Goal: Transaction & Acquisition: Purchase product/service

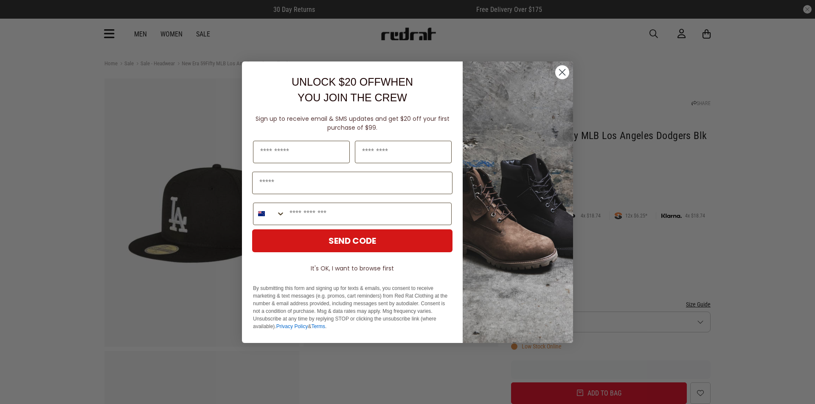
click at [559, 76] on circle "Close dialog" at bounding box center [562, 72] width 14 height 14
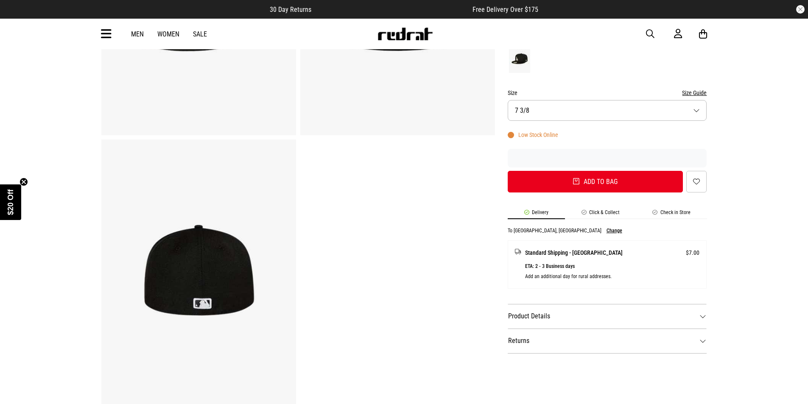
scroll to position [212, 0]
click at [544, 123] on form "Colour Black Size Size Guide Size 7 3/8 Low Stock Online Add to bag Add to wish…" at bounding box center [607, 111] width 199 height 162
click at [541, 113] on button "Size 7 3/8" at bounding box center [607, 110] width 199 height 21
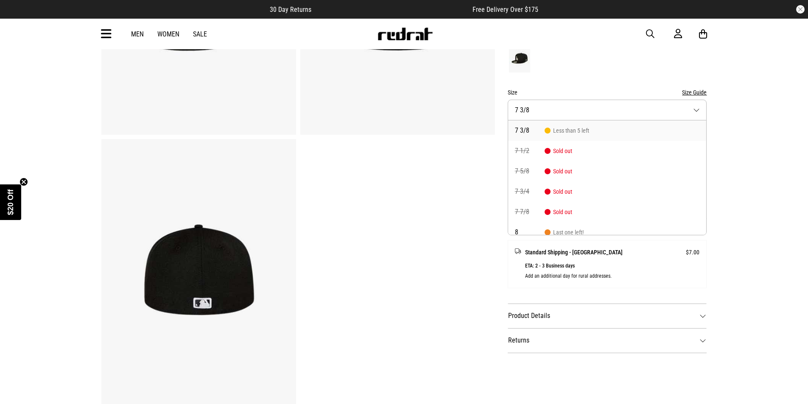
click at [541, 114] on button "Size 7 3/8" at bounding box center [607, 110] width 199 height 21
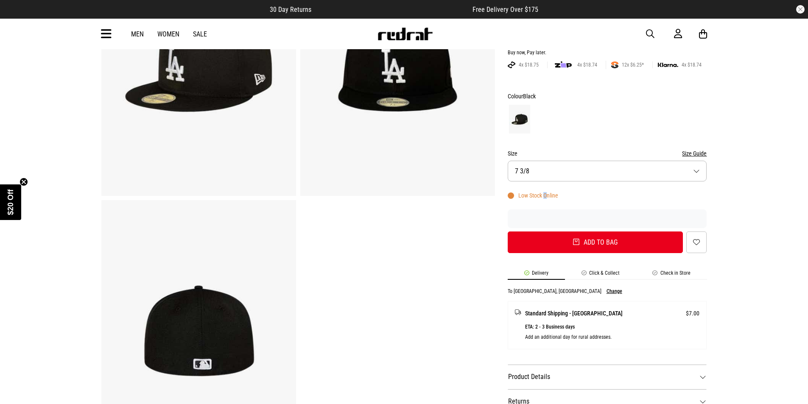
scroll to position [0, 0]
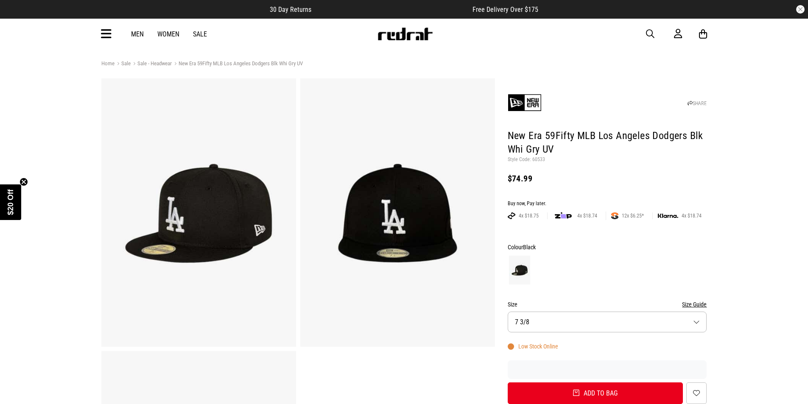
click at [641, 28] on div "Men Women Sale Sign in New Back Footwear Back Mens Back Womens Back Youth & Kid…" at bounding box center [404, 34] width 619 height 31
click at [645, 31] on div "Men Women Sale Sign in New Back Footwear Back Mens Back Womens Back Youth & Kid…" at bounding box center [404, 34] width 619 height 31
click at [645, 35] on div "Men Women Sale Sign in New Back Footwear Back Mens Back Womens Back Youth & Kid…" at bounding box center [404, 34] width 619 height 31
click at [650, 35] on span "button" at bounding box center [650, 34] width 8 height 10
click at [387, 35] on input "search" at bounding box center [382, 33] width 255 height 17
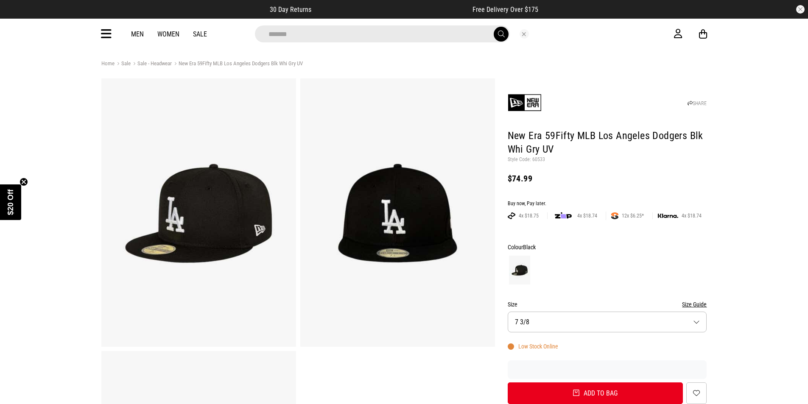
type input "*******"
click at [494, 27] on button "submit" at bounding box center [501, 34] width 15 height 15
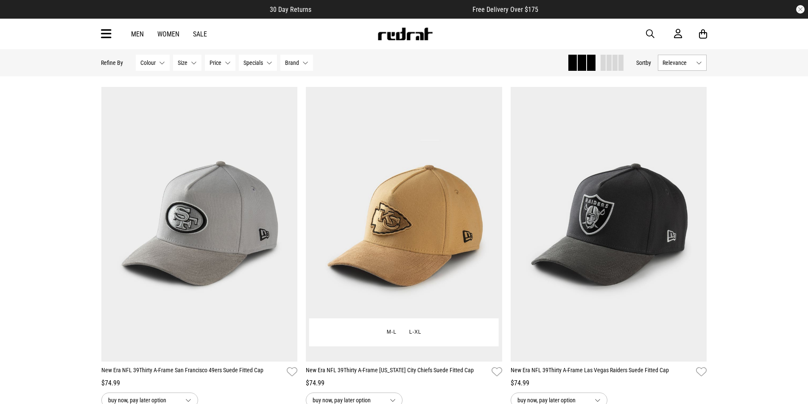
scroll to position [85, 0]
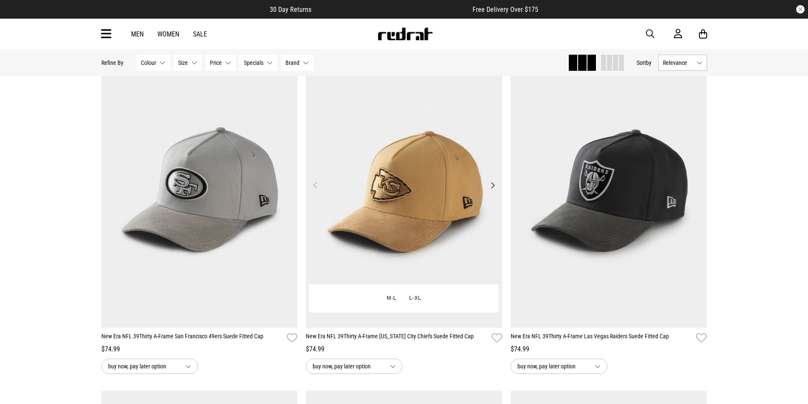
click at [491, 190] on button "Next" at bounding box center [493, 185] width 11 height 10
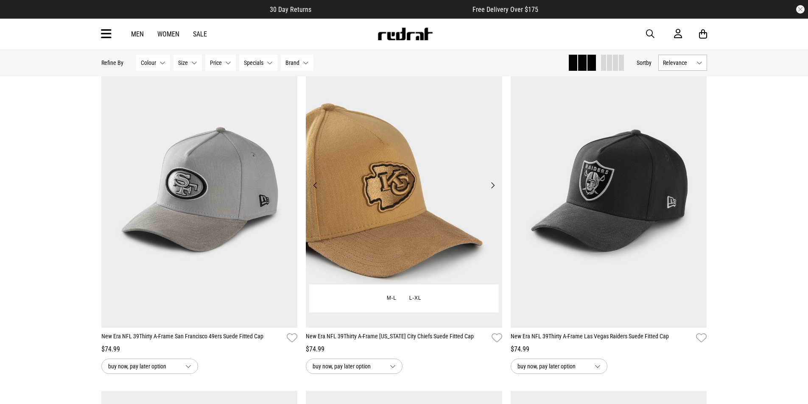
click at [491, 188] on button "Next" at bounding box center [493, 185] width 11 height 10
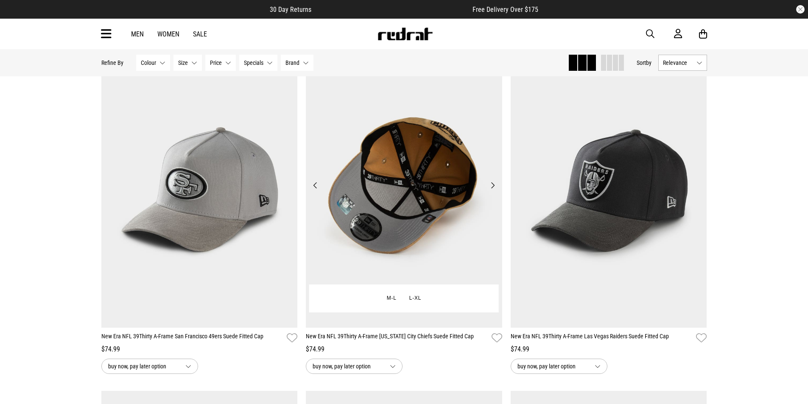
click at [491, 188] on button "Next" at bounding box center [493, 185] width 11 height 10
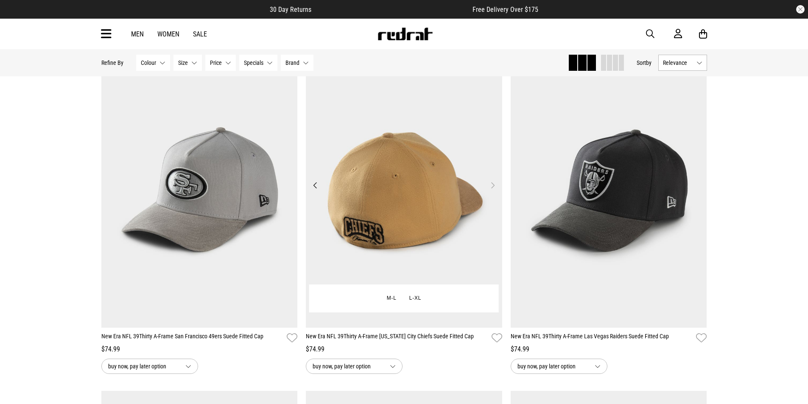
click at [491, 188] on button "Next" at bounding box center [493, 185] width 11 height 10
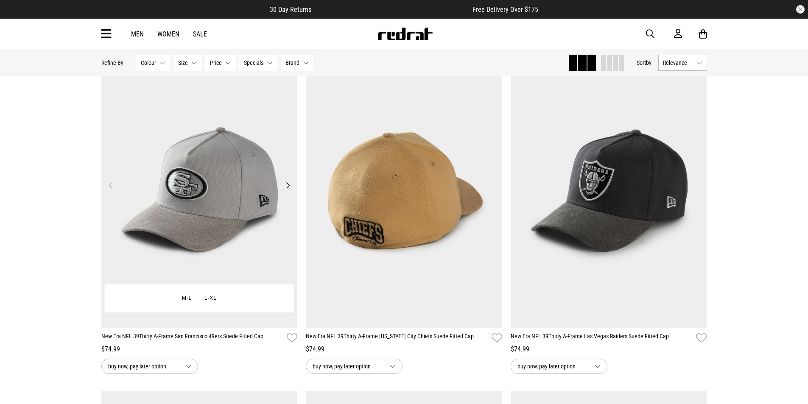
click at [286, 187] on button "Next" at bounding box center [288, 185] width 11 height 10
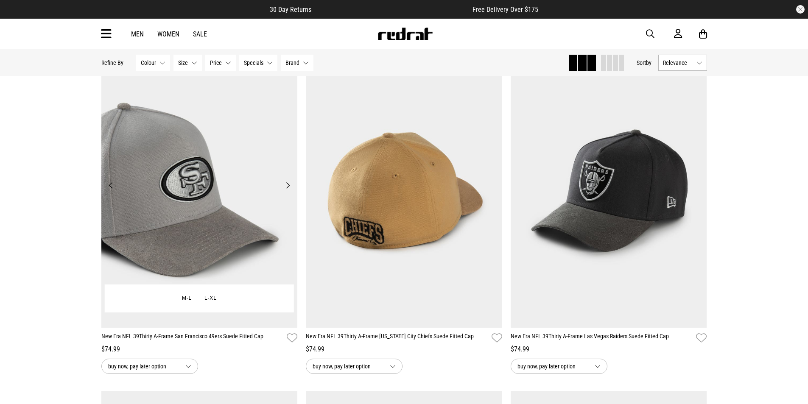
click at [286, 187] on button "Next" at bounding box center [288, 185] width 11 height 10
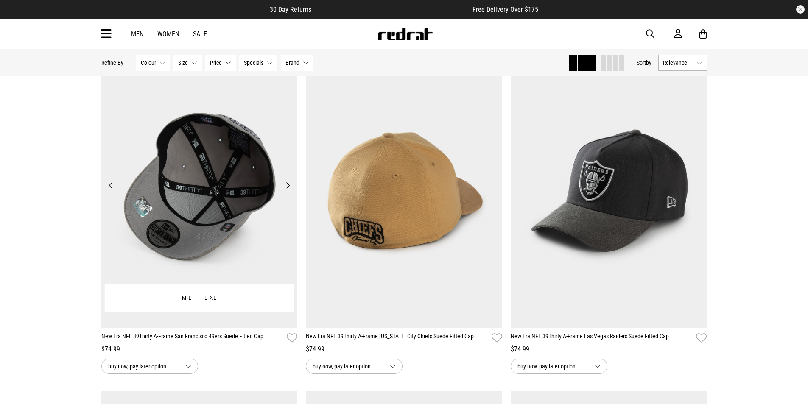
click at [286, 187] on button "Next" at bounding box center [288, 185] width 11 height 10
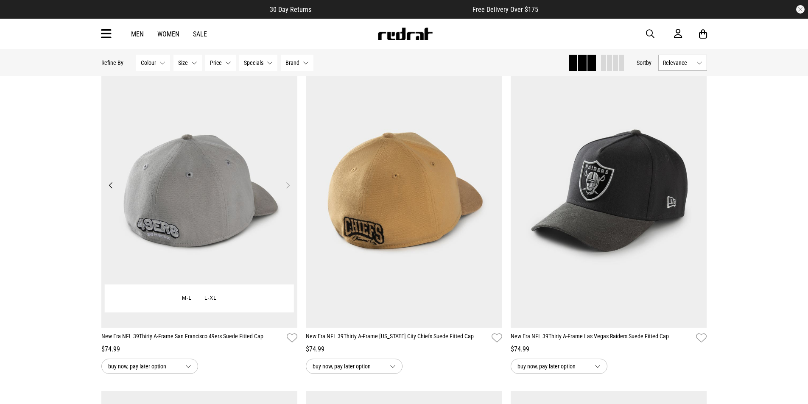
click at [286, 187] on button "Next" at bounding box center [288, 185] width 11 height 10
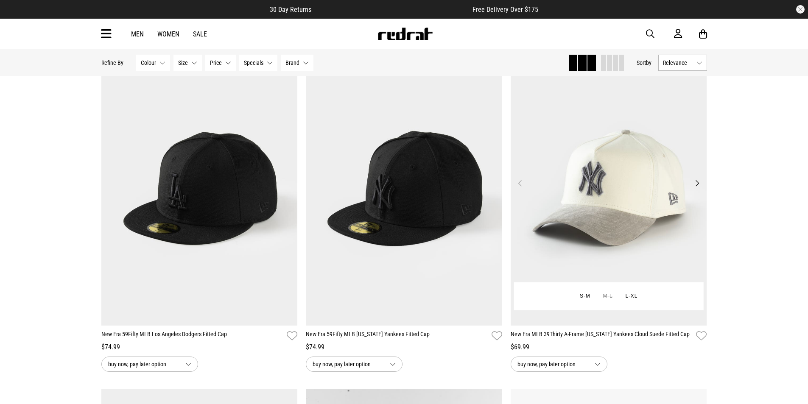
scroll to position [424, 0]
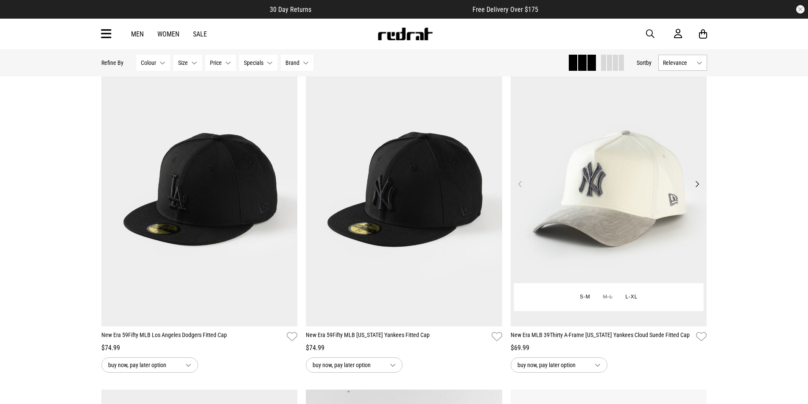
click at [700, 186] on button "Next" at bounding box center [697, 184] width 11 height 10
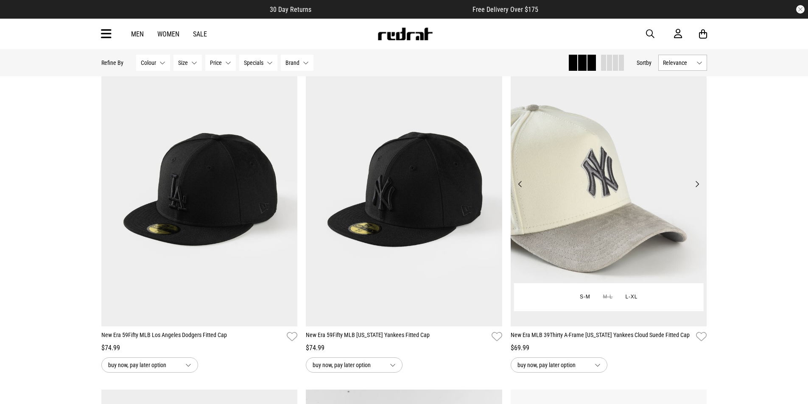
click at [700, 186] on button "Next" at bounding box center [697, 184] width 11 height 10
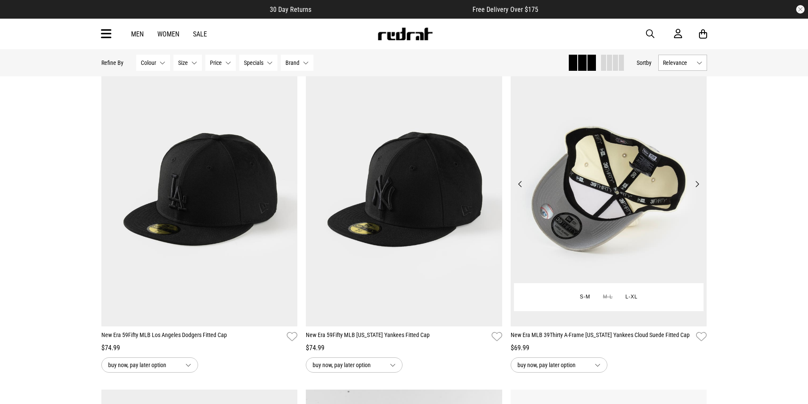
click at [700, 186] on button "Next" at bounding box center [697, 184] width 11 height 10
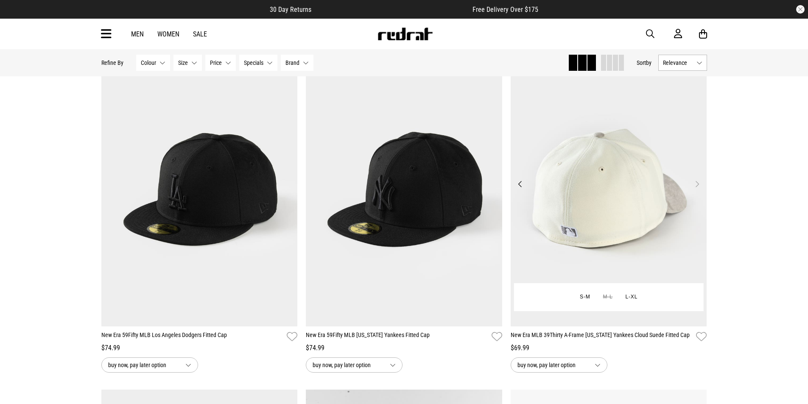
click at [699, 186] on button "Next" at bounding box center [697, 184] width 11 height 10
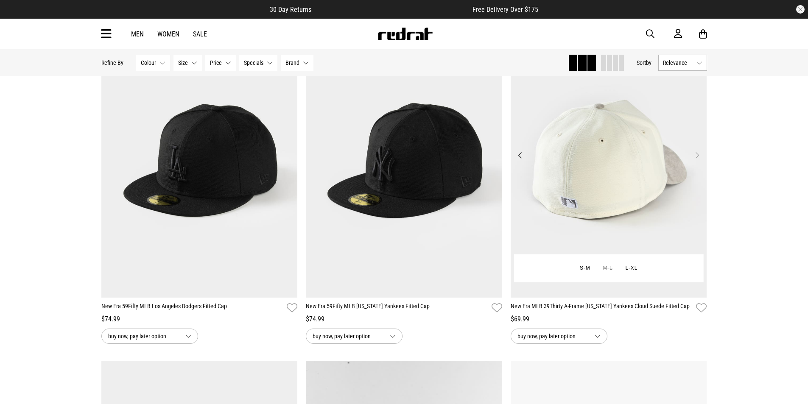
scroll to position [467, 0]
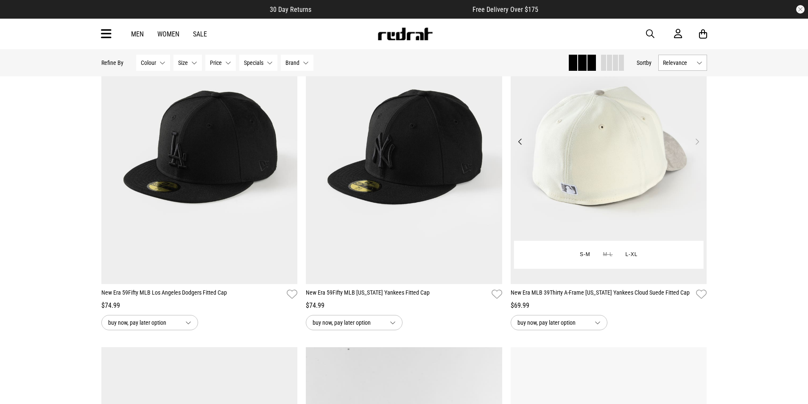
click at [700, 154] on img at bounding box center [609, 146] width 196 height 275
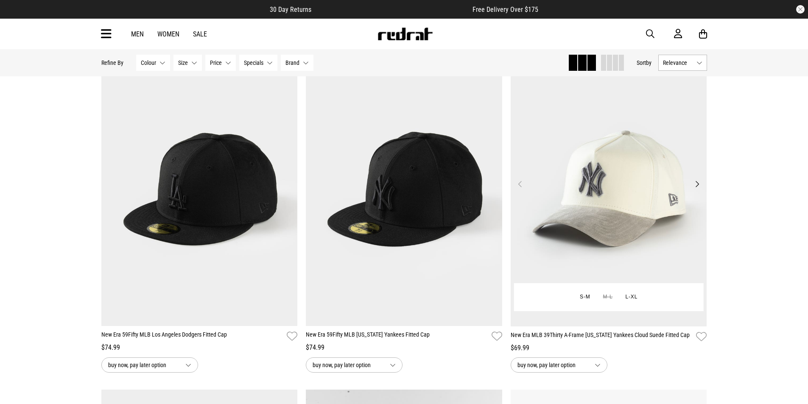
click at [698, 187] on button "Next" at bounding box center [697, 184] width 11 height 10
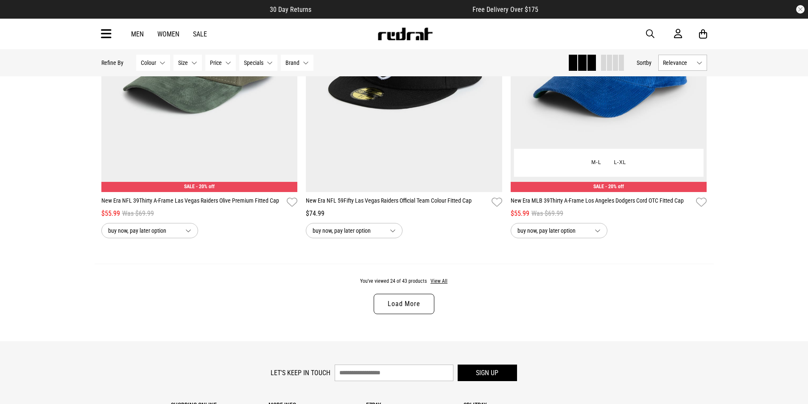
scroll to position [2640, 0]
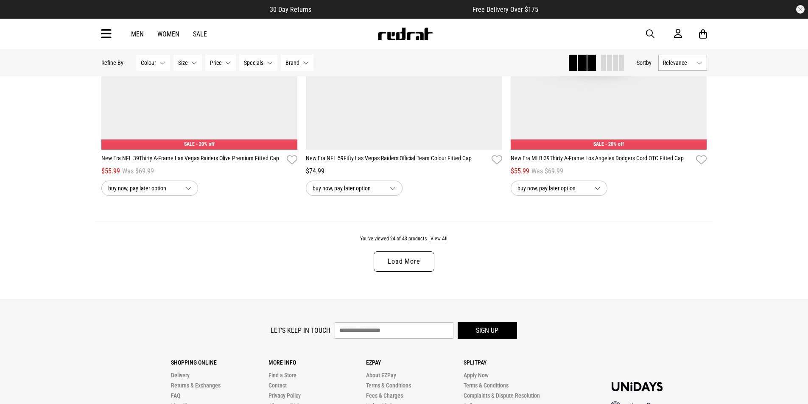
click at [385, 267] on link "Load More" at bounding box center [404, 262] width 60 height 20
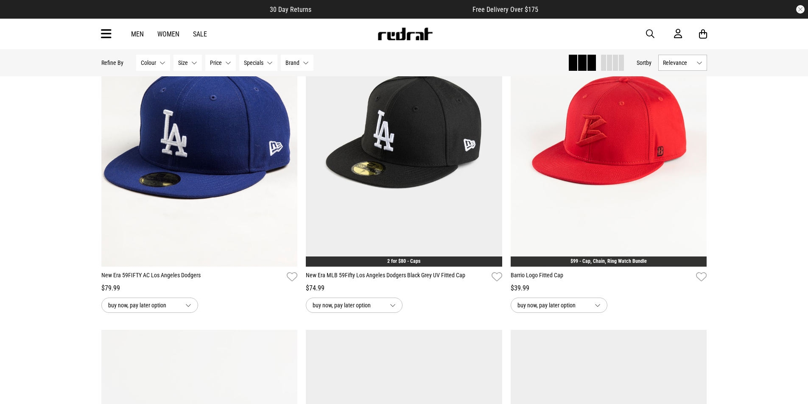
scroll to position [4162, 0]
